Goal: Information Seeking & Learning: Learn about a topic

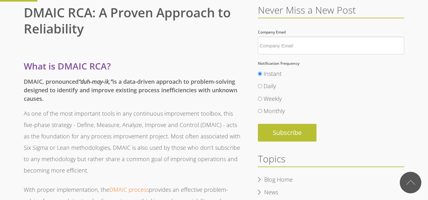
scroll to position [190, 0]
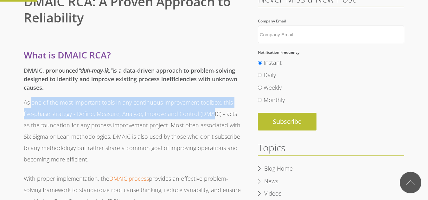
drag, startPoint x: 32, startPoint y: 105, endPoint x: 193, endPoint y: 116, distance: 161.5
click at [202, 114] on p "As one of the most important tools in any continuous improvement toolbox, this …" at bounding box center [133, 131] width 218 height 68
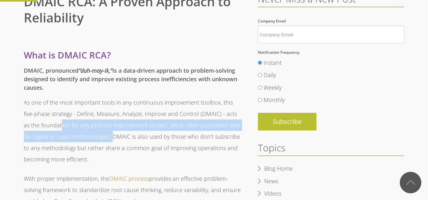
drag, startPoint x: 44, startPoint y: 124, endPoint x: 112, endPoint y: 137, distance: 69.3
click at [104, 137] on p "As one of the most important tools in any continuous improvement toolbox, this …" at bounding box center [133, 131] width 218 height 68
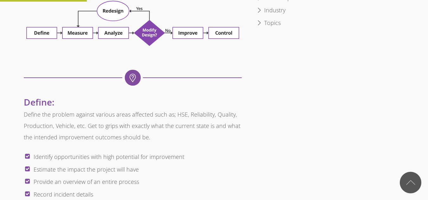
scroll to position [443, 0]
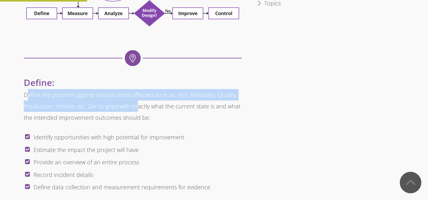
drag, startPoint x: 27, startPoint y: 95, endPoint x: 135, endPoint y: 105, distance: 108.7
click at [135, 105] on p "Define the problem against various areas affected such as; HSE, Reliability, Qu…" at bounding box center [133, 106] width 218 height 34
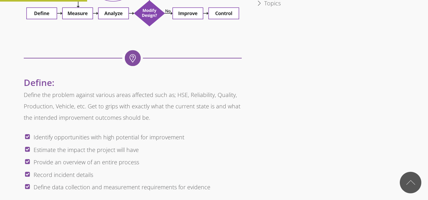
drag, startPoint x: 24, startPoint y: 124, endPoint x: 0, endPoint y: 126, distance: 24.5
drag, startPoint x: 0, startPoint y: 126, endPoint x: 145, endPoint y: 130, distance: 144.7
drag, startPoint x: 26, startPoint y: 108, endPoint x: 102, endPoint y: 105, distance: 76.3
click at [90, 108] on p "Define the problem against various areas affected such as; HSE, Reliability, Qu…" at bounding box center [133, 106] width 218 height 34
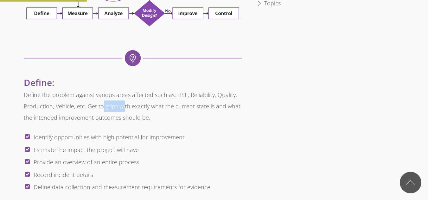
drag, startPoint x: 103, startPoint y: 105, endPoint x: 125, endPoint y: 105, distance: 22.2
click at [124, 105] on p "Define the problem against various areas affected such as; HSE, Reliability, Qu…" at bounding box center [133, 106] width 218 height 34
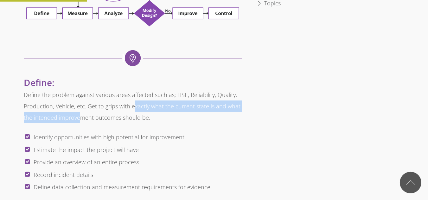
drag, startPoint x: 132, startPoint y: 107, endPoint x: 80, endPoint y: 123, distance: 54.5
click at [80, 123] on p "Define the problem against various areas affected such as; HSE, Reliability, Qu…" at bounding box center [133, 106] width 218 height 34
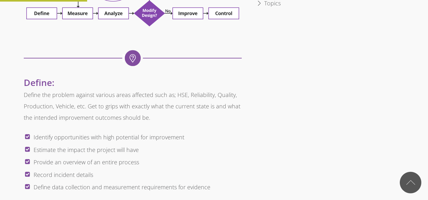
click at [53, 138] on li "Identify opportunities with high potential for improvement" at bounding box center [138, 137] width 208 height 13
drag, startPoint x: 95, startPoint y: 106, endPoint x: 134, endPoint y: 106, distance: 38.6
click at [134, 106] on p "Define the problem against various areas affected such as; HSE, Reliability, Qu…" at bounding box center [133, 106] width 218 height 34
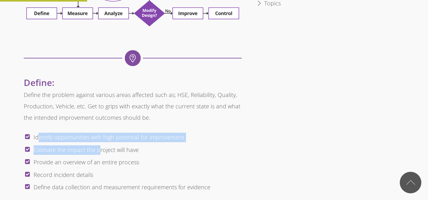
drag, startPoint x: 38, startPoint y: 140, endPoint x: 99, endPoint y: 144, distance: 61.2
click at [99, 144] on ul "Identify opportunities with high potential for improvement Estimate the impact …" at bounding box center [133, 162] width 218 height 63
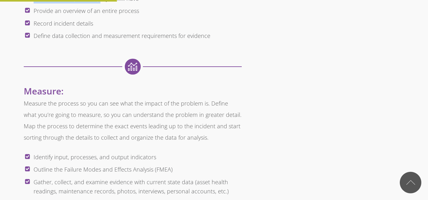
scroll to position [602, 0]
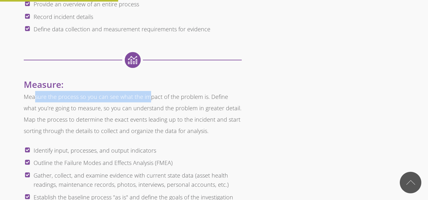
drag, startPoint x: 36, startPoint y: 94, endPoint x: 147, endPoint y: 100, distance: 111.6
click at [147, 100] on p "Measure the process so you can see what the impact of the problem is. Define wh…" at bounding box center [133, 114] width 218 height 46
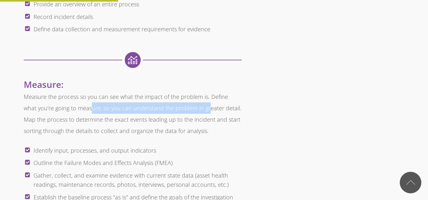
drag, startPoint x: 76, startPoint y: 111, endPoint x: 192, endPoint y: 107, distance: 116.3
click at [192, 107] on p "Measure the process so you can see what the impact of the problem is. Define wh…" at bounding box center [133, 114] width 218 height 46
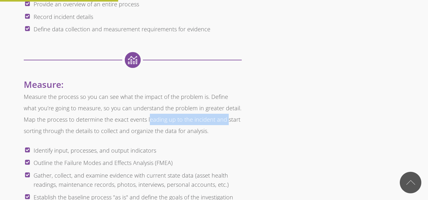
drag, startPoint x: 135, startPoint y: 122, endPoint x: 212, endPoint y: 122, distance: 76.9
click at [212, 122] on p "Measure the process so you can see what the impact of the problem is. Define wh…" at bounding box center [133, 114] width 218 height 46
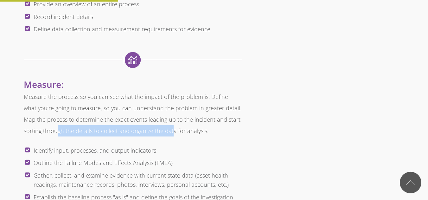
drag, startPoint x: 57, startPoint y: 129, endPoint x: 169, endPoint y: 132, distance: 112.1
click at [169, 132] on p "Measure the process so you can see what the impact of the problem is. Define wh…" at bounding box center [133, 114] width 218 height 46
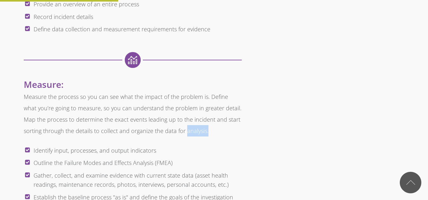
drag, startPoint x: 211, startPoint y: 132, endPoint x: 185, endPoint y: 133, distance: 26.6
click at [185, 133] on p "Measure the process so you can see what the impact of the problem is. Define wh…" at bounding box center [133, 114] width 218 height 46
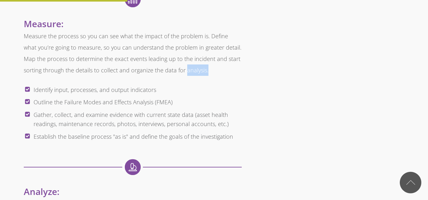
scroll to position [665, 0]
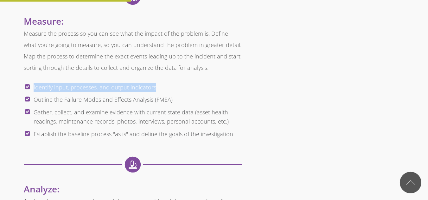
drag, startPoint x: 33, startPoint y: 90, endPoint x: 159, endPoint y: 91, distance: 126.6
click at [159, 91] on li "Identify input, processes, and output indicators" at bounding box center [138, 87] width 208 height 13
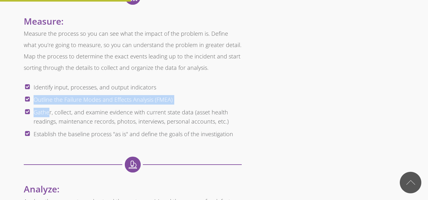
drag, startPoint x: 35, startPoint y: 99, endPoint x: 48, endPoint y: 108, distance: 16.2
click at [48, 108] on ul "Identify input, processes, and output indicators Outline the Failure Modes and …" at bounding box center [133, 111] width 218 height 60
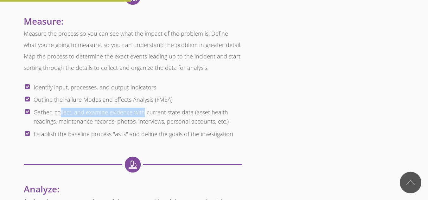
drag, startPoint x: 60, startPoint y: 114, endPoint x: 142, endPoint y: 115, distance: 82.3
click at [142, 115] on li "Gather, collect, and examine evidence with current state data (asset health rea…" at bounding box center [138, 117] width 208 height 22
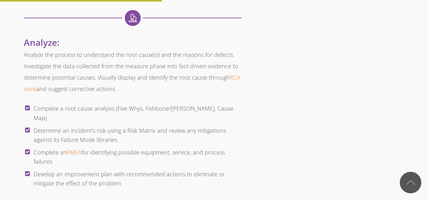
scroll to position [823, 0]
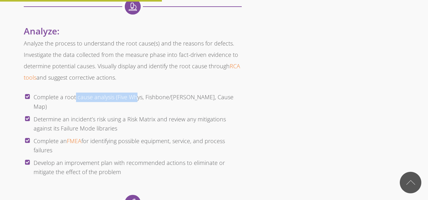
drag, startPoint x: 75, startPoint y: 100, endPoint x: 135, endPoint y: 100, distance: 59.2
click at [135, 100] on li "Complete a root cause analysis (Five Whys, Fishbone/[PERSON_NAME], Cause Map)" at bounding box center [138, 102] width 208 height 22
drag, startPoint x: 42, startPoint y: 98, endPoint x: 105, endPoint y: 110, distance: 64.0
click at [137, 95] on li "Complete a root cause analysis (Five Whys, Fishbone/[PERSON_NAME], Cause Map)" at bounding box center [138, 102] width 208 height 22
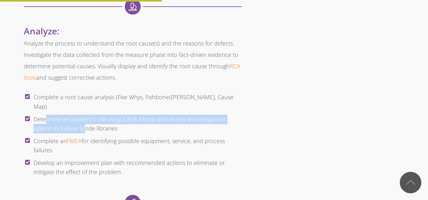
drag, startPoint x: 45, startPoint y: 110, endPoint x: 106, endPoint y: 119, distance: 62.2
click at [85, 118] on li "Determine an incident’s risk using a Risk Matrix and review any mitigations aga…" at bounding box center [138, 124] width 208 height 22
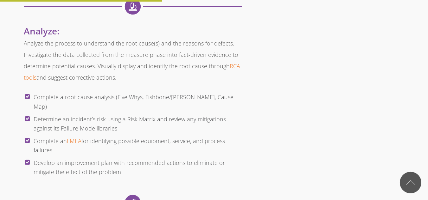
drag, startPoint x: 177, startPoint y: 120, endPoint x: 171, endPoint y: 120, distance: 5.7
click at [177, 120] on li "Determine an incident’s risk using a Risk Matrix and review any mitigations aga…" at bounding box center [138, 124] width 208 height 22
drag, startPoint x: 75, startPoint y: 153, endPoint x: 139, endPoint y: 158, distance: 64.2
click at [139, 158] on li "Develop an improvement plan with recommended actions to eliminate or mitigate t…" at bounding box center [138, 168] width 208 height 22
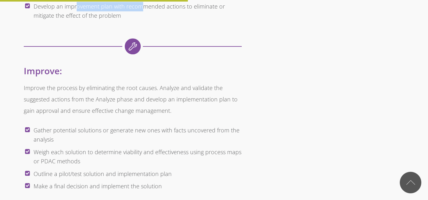
scroll to position [981, 0]
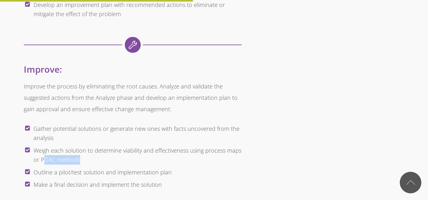
drag, startPoint x: 43, startPoint y: 151, endPoint x: 102, endPoint y: 152, distance: 59.2
click at [96, 152] on li "Weigh each solution to determine viability and effectiveness using process maps…" at bounding box center [138, 156] width 208 height 22
click at [113, 153] on li "Weigh each solution to determine viability and effectiveness using process maps…" at bounding box center [138, 156] width 208 height 22
click at [101, 167] on li "Outline a pilot/test solution and implementation plan" at bounding box center [138, 173] width 208 height 13
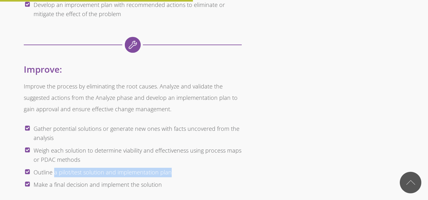
drag, startPoint x: 54, startPoint y: 163, endPoint x: 191, endPoint y: 166, distance: 136.8
click at [191, 167] on li "Outline a pilot/test solution and implementation plan" at bounding box center [138, 173] width 208 height 13
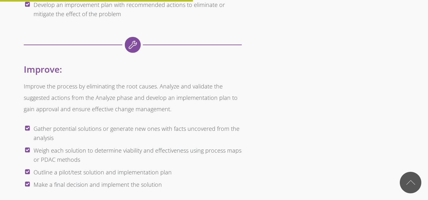
click at [195, 179] on li "Make a final decision and implement the solution" at bounding box center [138, 185] width 208 height 13
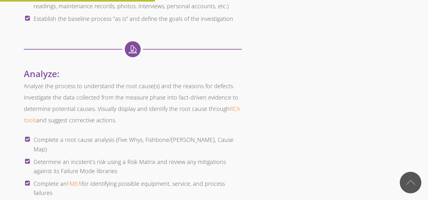
scroll to position [791, 0]
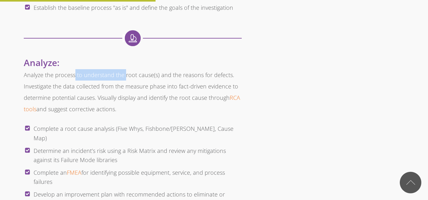
drag, startPoint x: 75, startPoint y: 76, endPoint x: 123, endPoint y: 77, distance: 48.8
click at [123, 77] on p "Analyze the process to understand the root cause(s) and the reasons for defects…" at bounding box center [133, 92] width 218 height 46
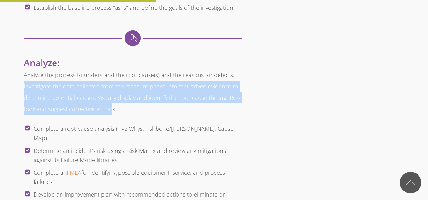
drag, startPoint x: 22, startPoint y: 84, endPoint x: 117, endPoint y: 110, distance: 98.3
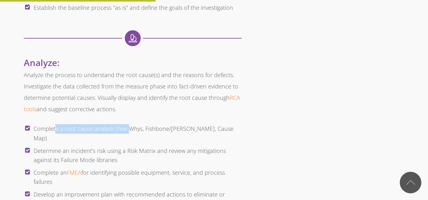
drag, startPoint x: 55, startPoint y: 130, endPoint x: 128, endPoint y: 131, distance: 72.8
click at [128, 131] on li "Complete a root cause analysis (Five Whys, Fishbone/[PERSON_NAME], Cause Map)" at bounding box center [138, 134] width 208 height 22
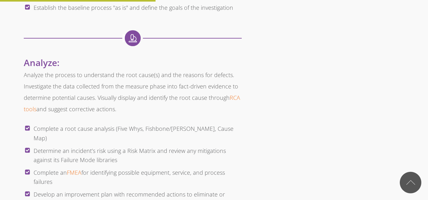
click at [178, 132] on li "Complete a root cause analysis (Five Whys, Fishbone/[PERSON_NAME], Cause Map)" at bounding box center [138, 134] width 208 height 22
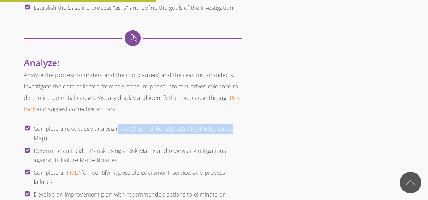
drag, startPoint x: 224, startPoint y: 132, endPoint x: 117, endPoint y: 132, distance: 107.6
click at [117, 132] on li "Complete a root cause analysis (Five Whys, Fishbone/[PERSON_NAME], Cause Map)" at bounding box center [138, 134] width 208 height 22
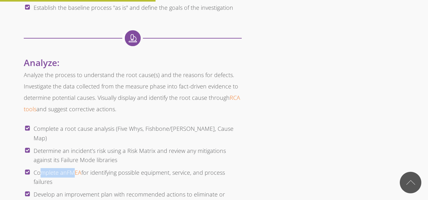
drag, startPoint x: 39, startPoint y: 161, endPoint x: 98, endPoint y: 165, distance: 59.4
click at [78, 167] on li "Complete an FMEA for identifying possible equipment, service, and process failu…" at bounding box center [138, 178] width 208 height 22
drag, startPoint x: 98, startPoint y: 165, endPoint x: 118, endPoint y: 170, distance: 19.8
click at [118, 170] on li "Complete an FMEA for identifying possible equipment, service, and process failu…" at bounding box center [138, 178] width 208 height 22
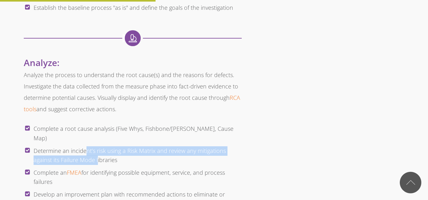
drag, startPoint x: 86, startPoint y: 144, endPoint x: 96, endPoint y: 150, distance: 12.2
click at [96, 150] on li "Determine an incident’s risk using a Risk Matrix and review any mitigations aga…" at bounding box center [138, 156] width 208 height 22
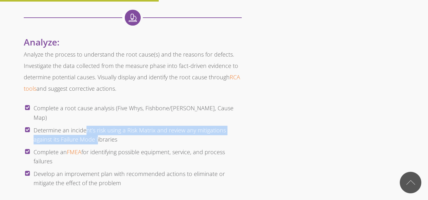
scroll to position [823, 0]
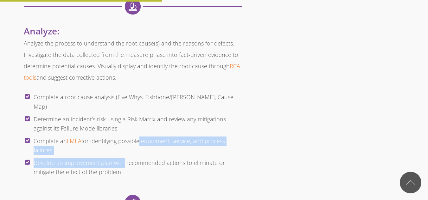
drag, startPoint x: 138, startPoint y: 133, endPoint x: 123, endPoint y: 154, distance: 25.2
click at [123, 154] on ul "Complete a root cause analysis (Five Whys, Fishbone/Ishikawa, Cause Map) Determ…" at bounding box center [133, 134] width 218 height 87
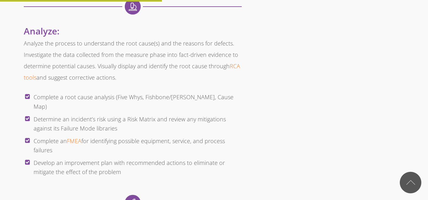
click at [110, 182] on div at bounding box center [133, 199] width 218 height 34
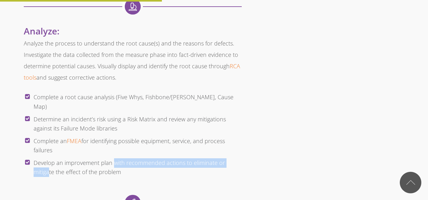
drag, startPoint x: 49, startPoint y: 159, endPoint x: 112, endPoint y: 153, distance: 63.9
click at [113, 157] on li "Develop an improvement plan with recommended actions to eliminate or mitigate t…" at bounding box center [138, 168] width 208 height 22
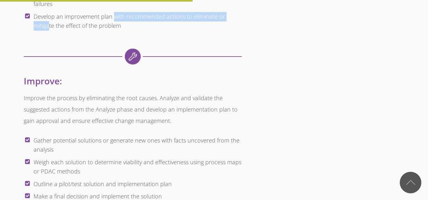
scroll to position [950, 0]
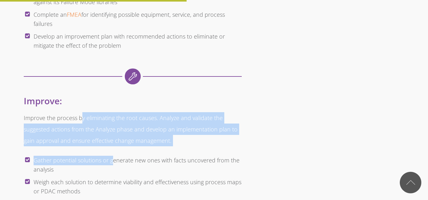
drag, startPoint x: 108, startPoint y: 109, endPoint x: 110, endPoint y: 152, distance: 43.4
click at [110, 152] on span "What is DMAIC RCA? DMAIC, pronounced “duh-may-ik," is a data-driven approach to…" at bounding box center [133, 61] width 218 height 1545
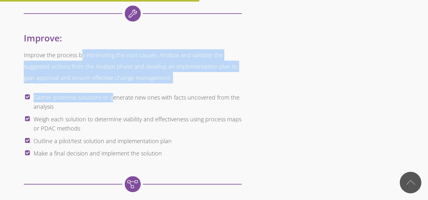
scroll to position [1013, 0]
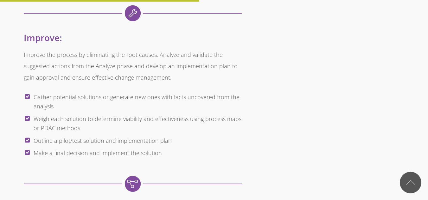
click at [73, 148] on li "Make a final decision and implement the solution" at bounding box center [138, 153] width 208 height 13
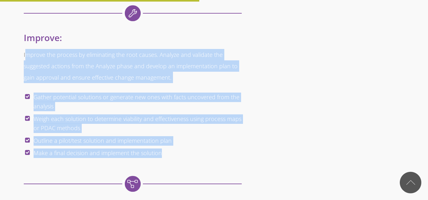
drag, startPoint x: 166, startPoint y: 140, endPoint x: 24, endPoint y: 45, distance: 170.3
click at [154, 91] on li "Gather potential solutions or generate new ones with facts uncovered from the a…" at bounding box center [138, 102] width 208 height 22
